Goal: Information Seeking & Learning: Learn about a topic

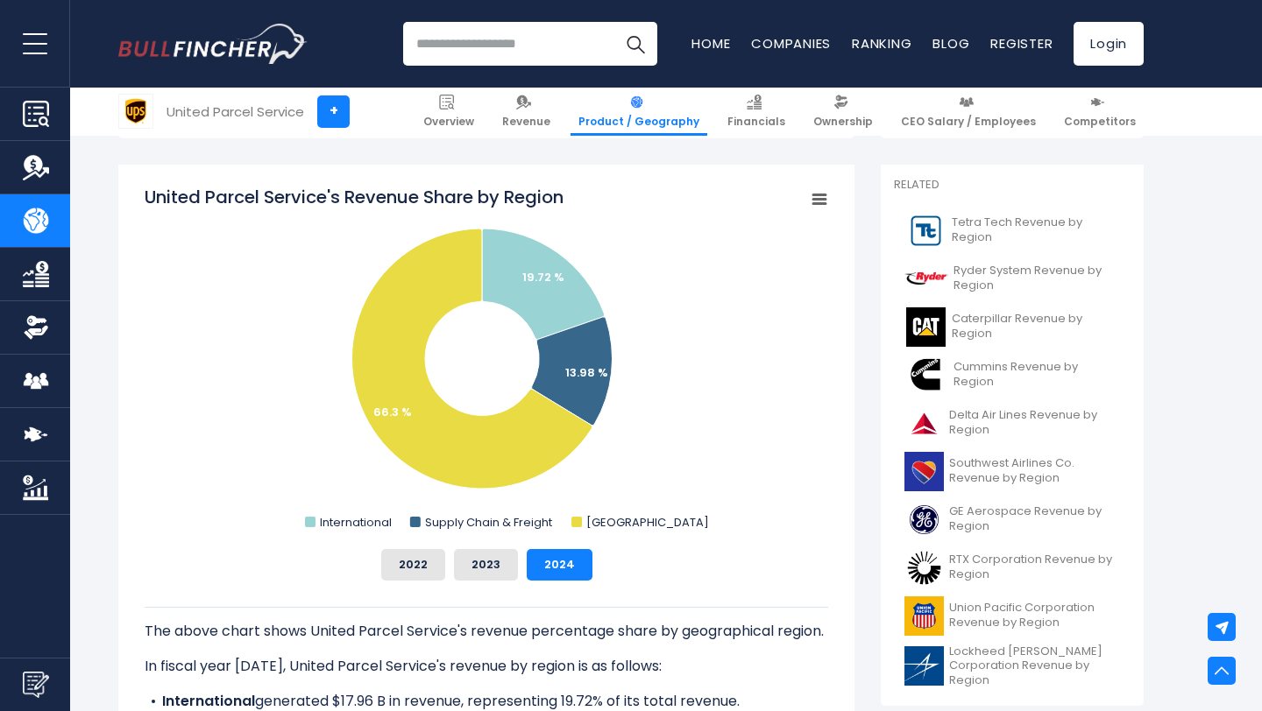
scroll to position [424, 0]
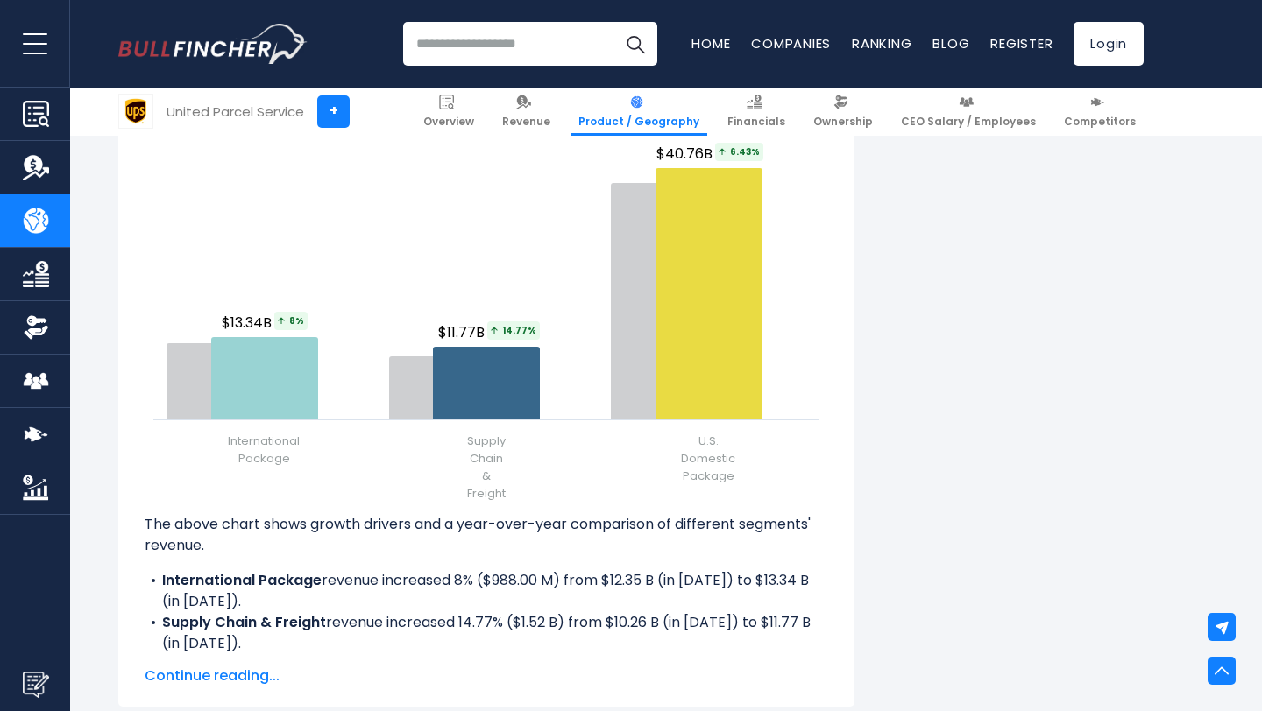
scroll to position [2085, 0]
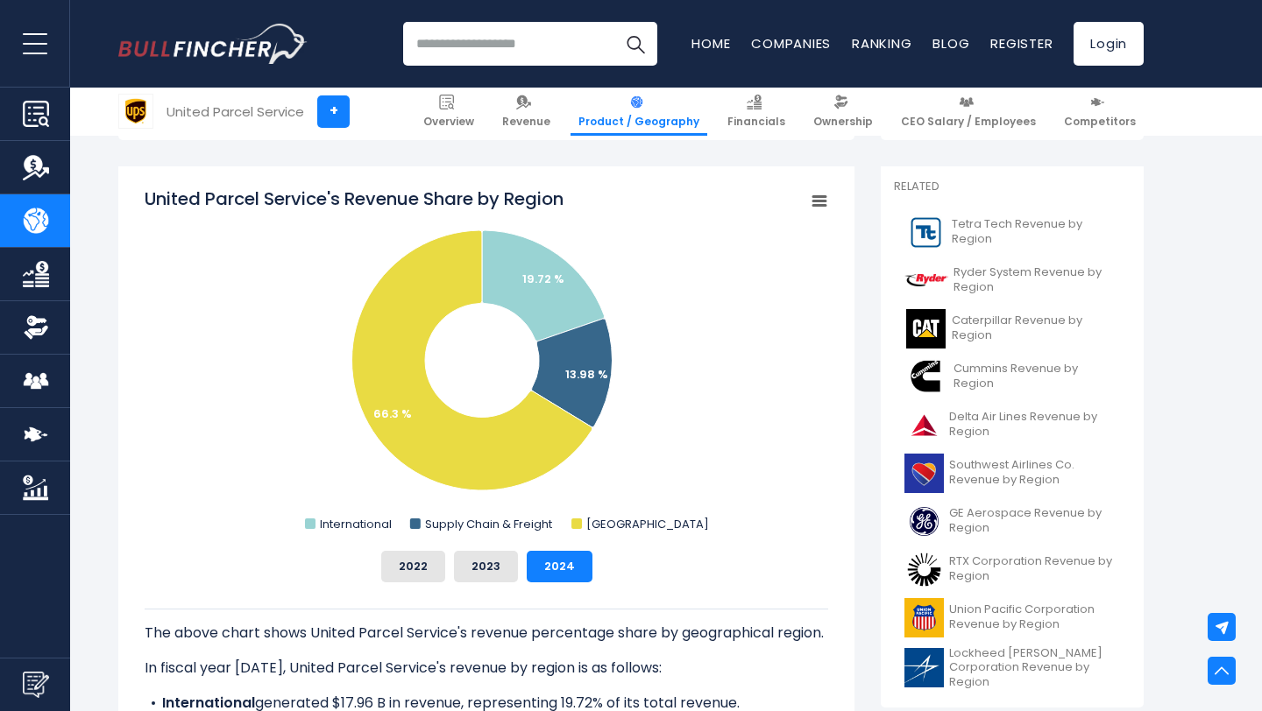
scroll to position [424, 0]
